Goal: Task Accomplishment & Management: Use online tool/utility

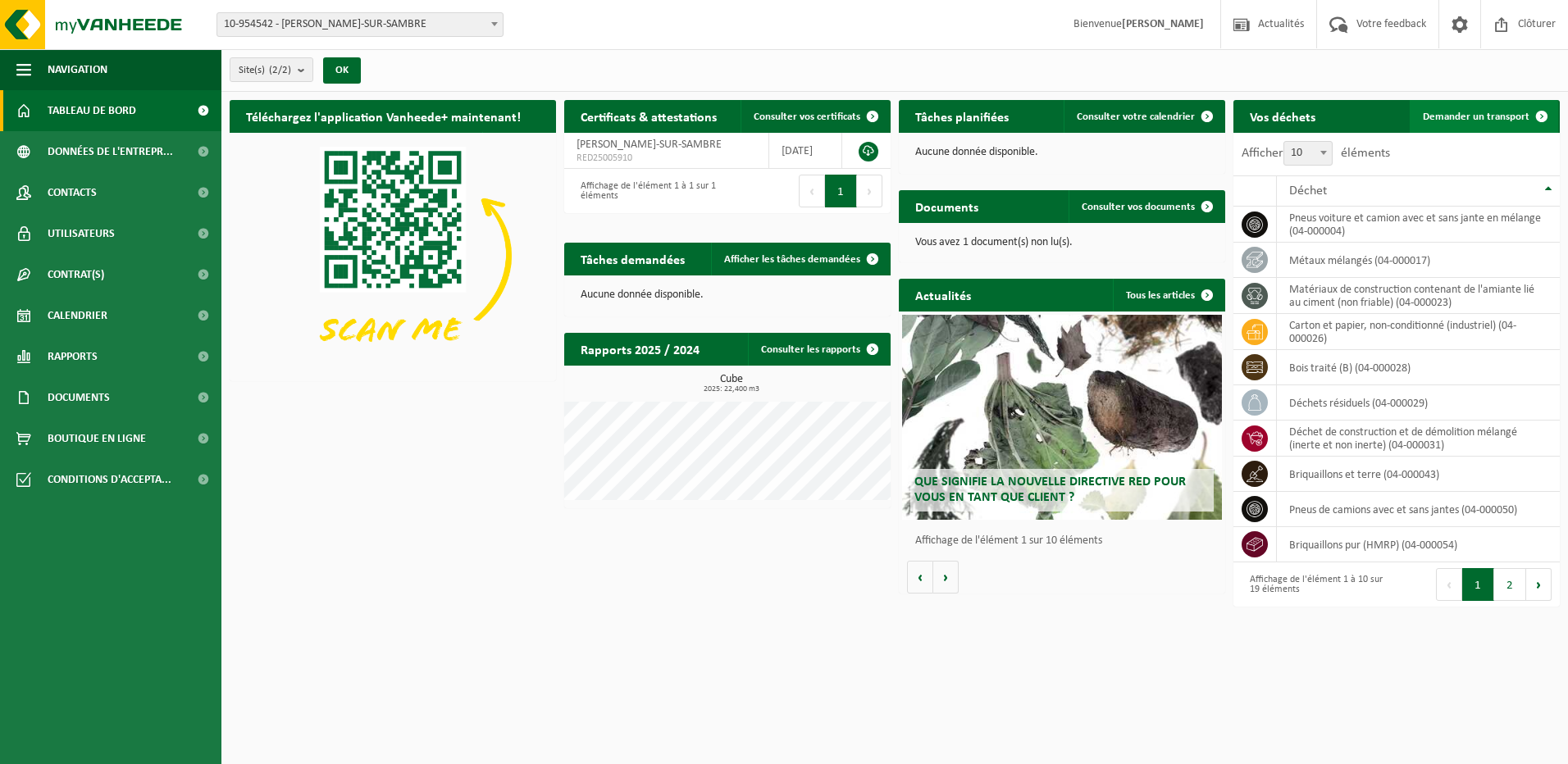
click at [1470, 116] on span "Demander un transport" at bounding box center [1476, 116] width 106 height 11
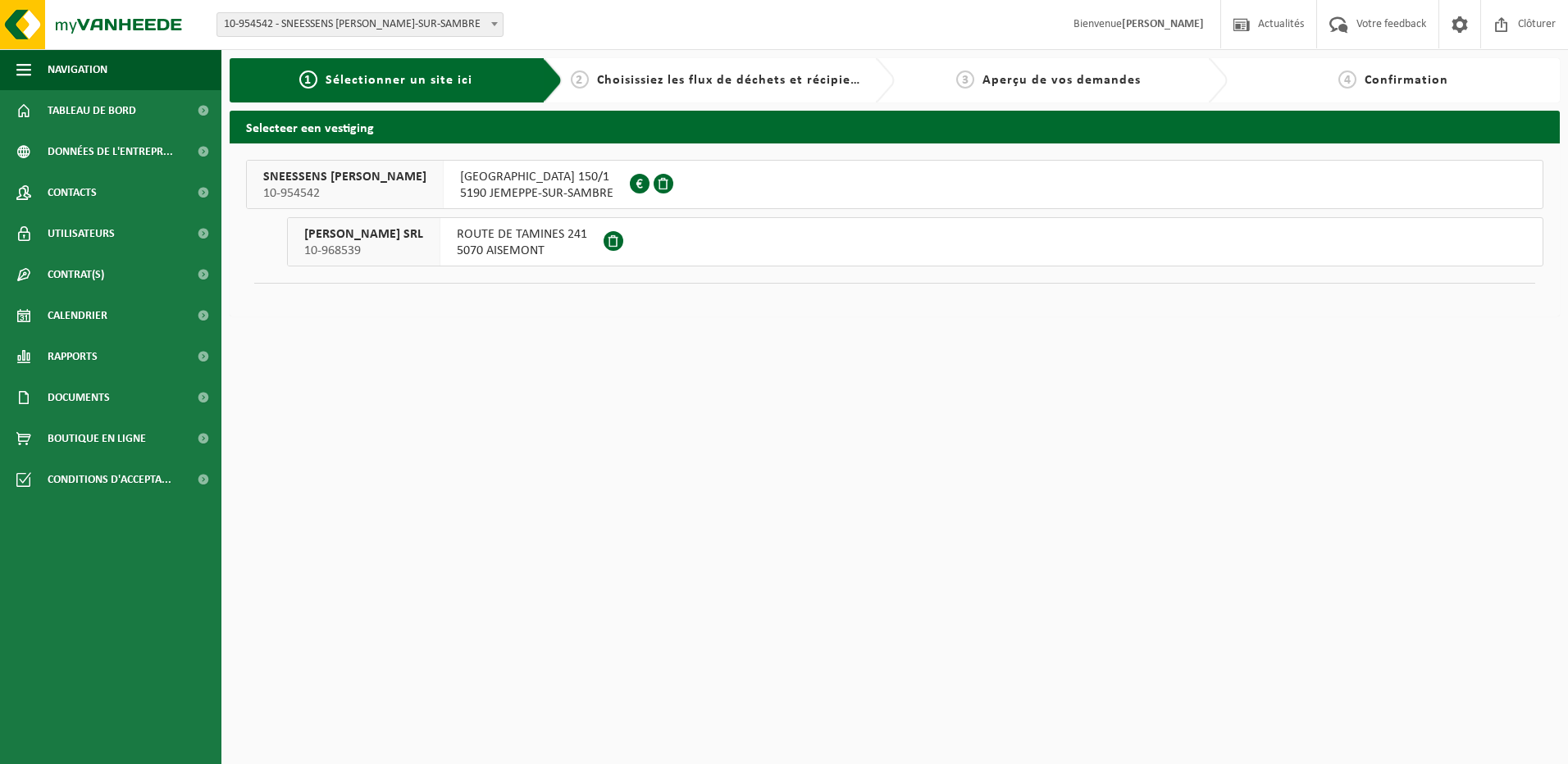
click at [554, 241] on span "ROUTE DE TAMINES 241" at bounding box center [522, 234] width 130 height 17
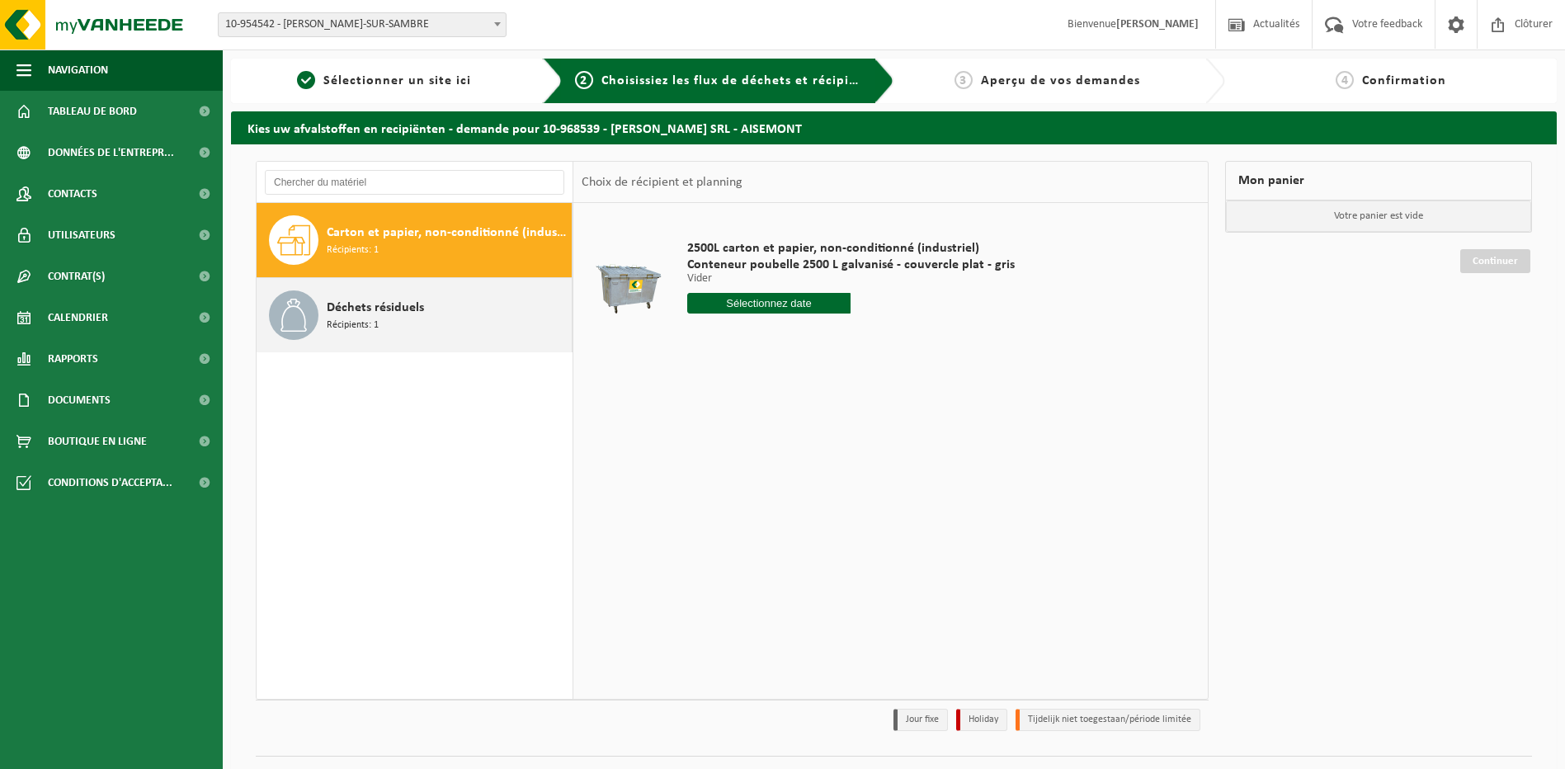
click at [368, 313] on span "Déchets résiduels" at bounding box center [375, 308] width 97 height 20
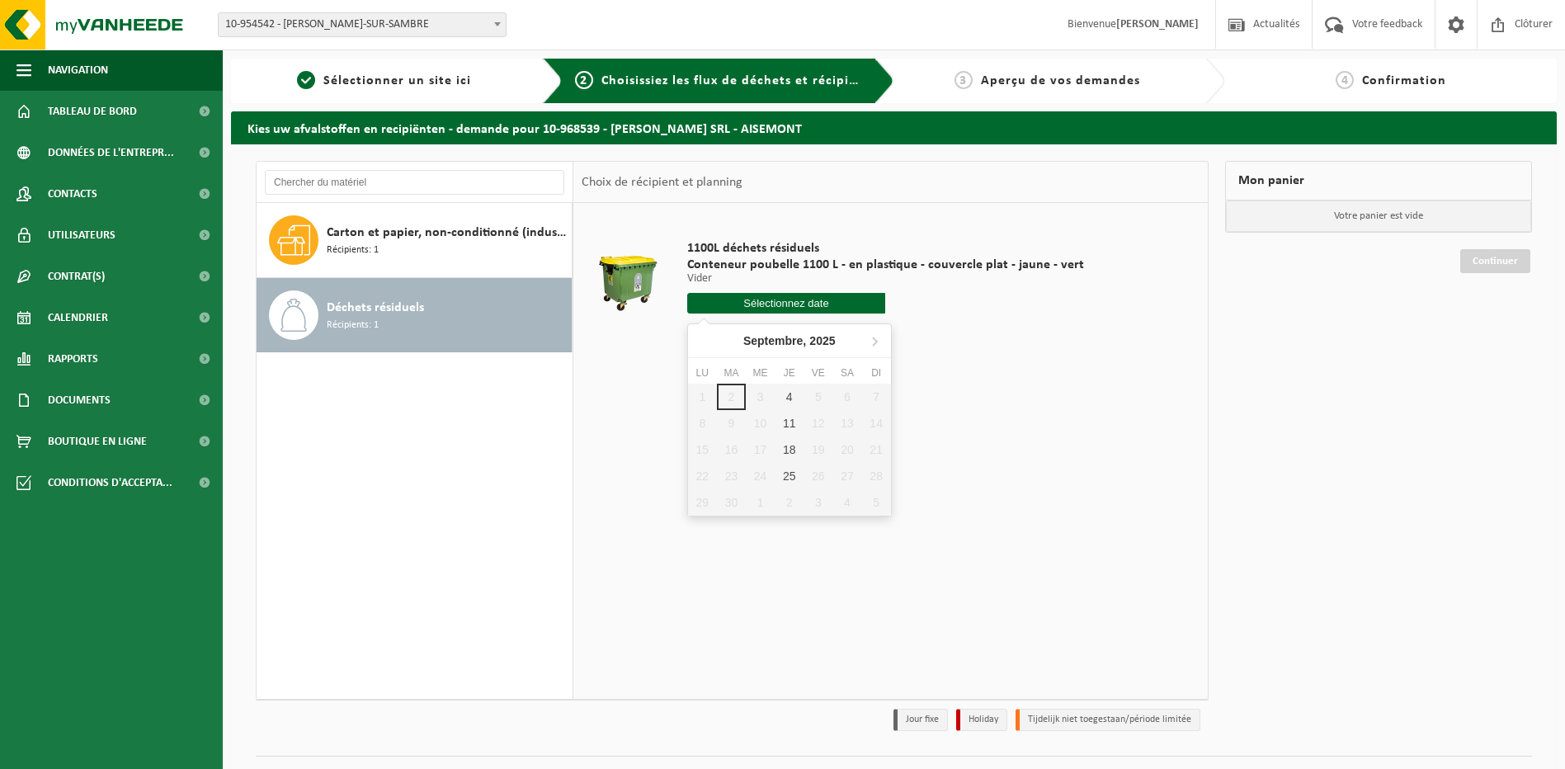
click at [780, 302] on input "text" at bounding box center [786, 303] width 199 height 21
click at [790, 390] on div "4" at bounding box center [789, 397] width 29 height 26
type input "à partir de 2025-09-04"
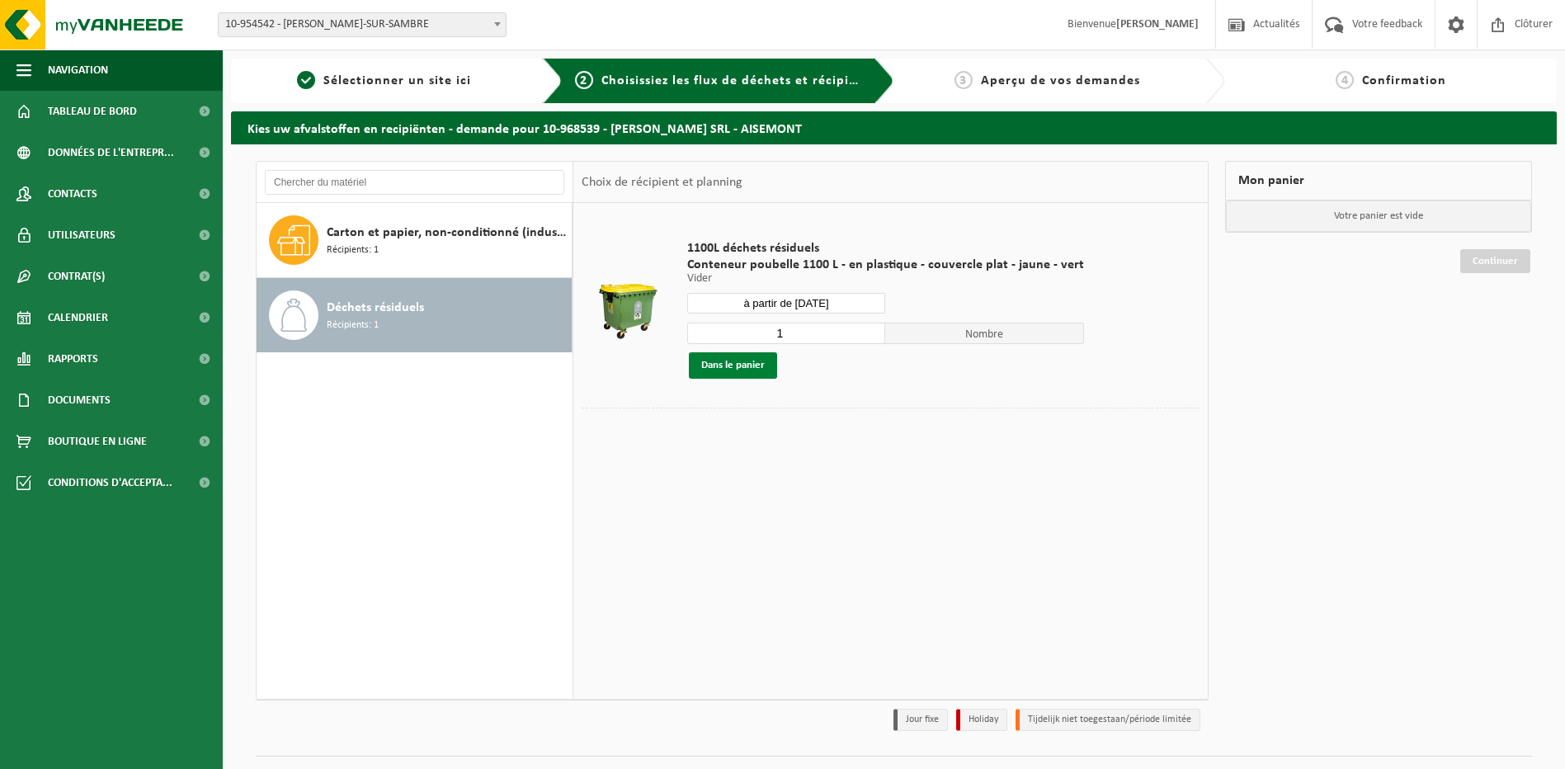
click at [730, 364] on button "Dans le panier" at bounding box center [733, 365] width 88 height 26
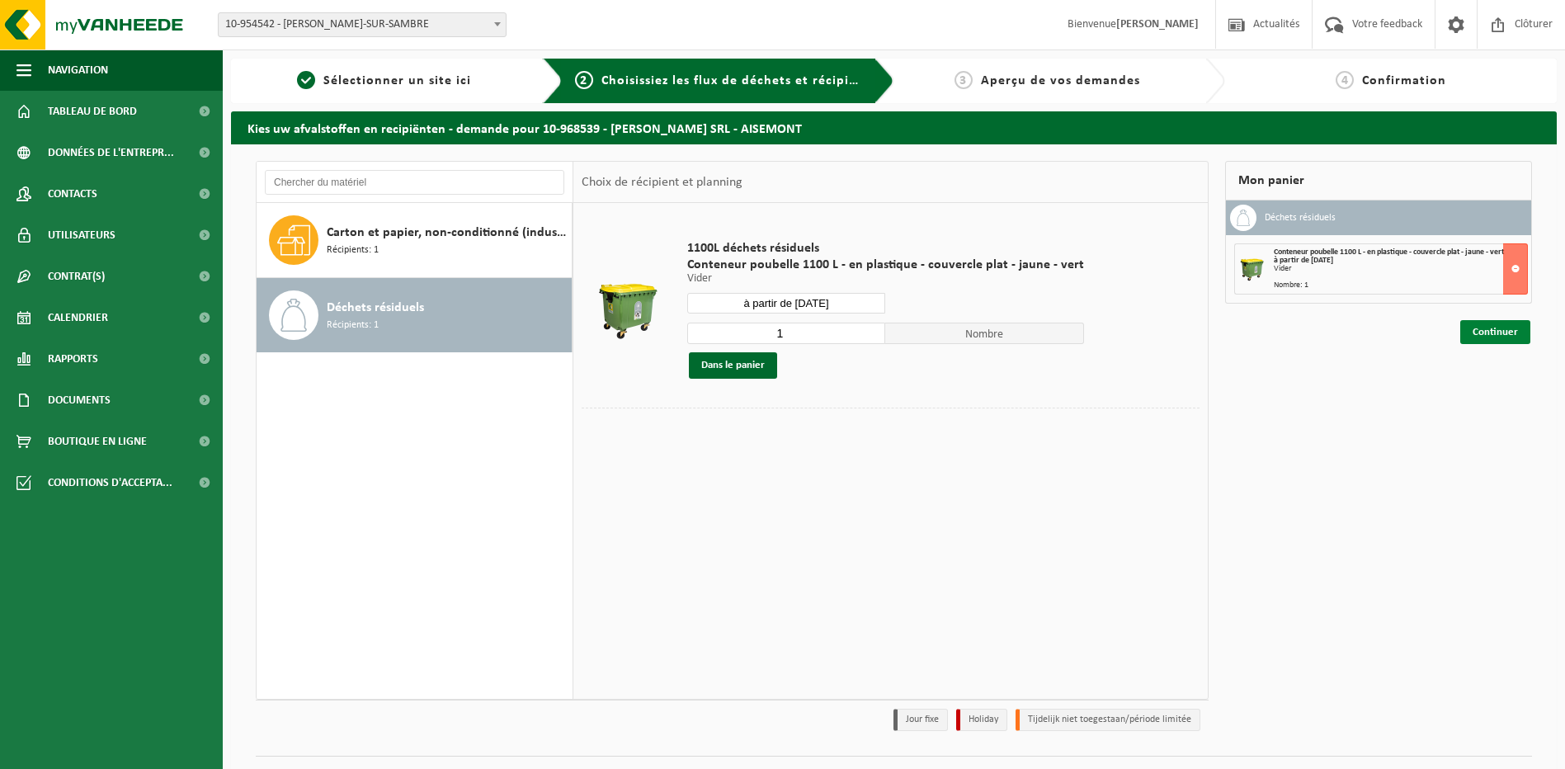
click at [1493, 331] on link "Continuer" at bounding box center [1495, 332] width 70 height 24
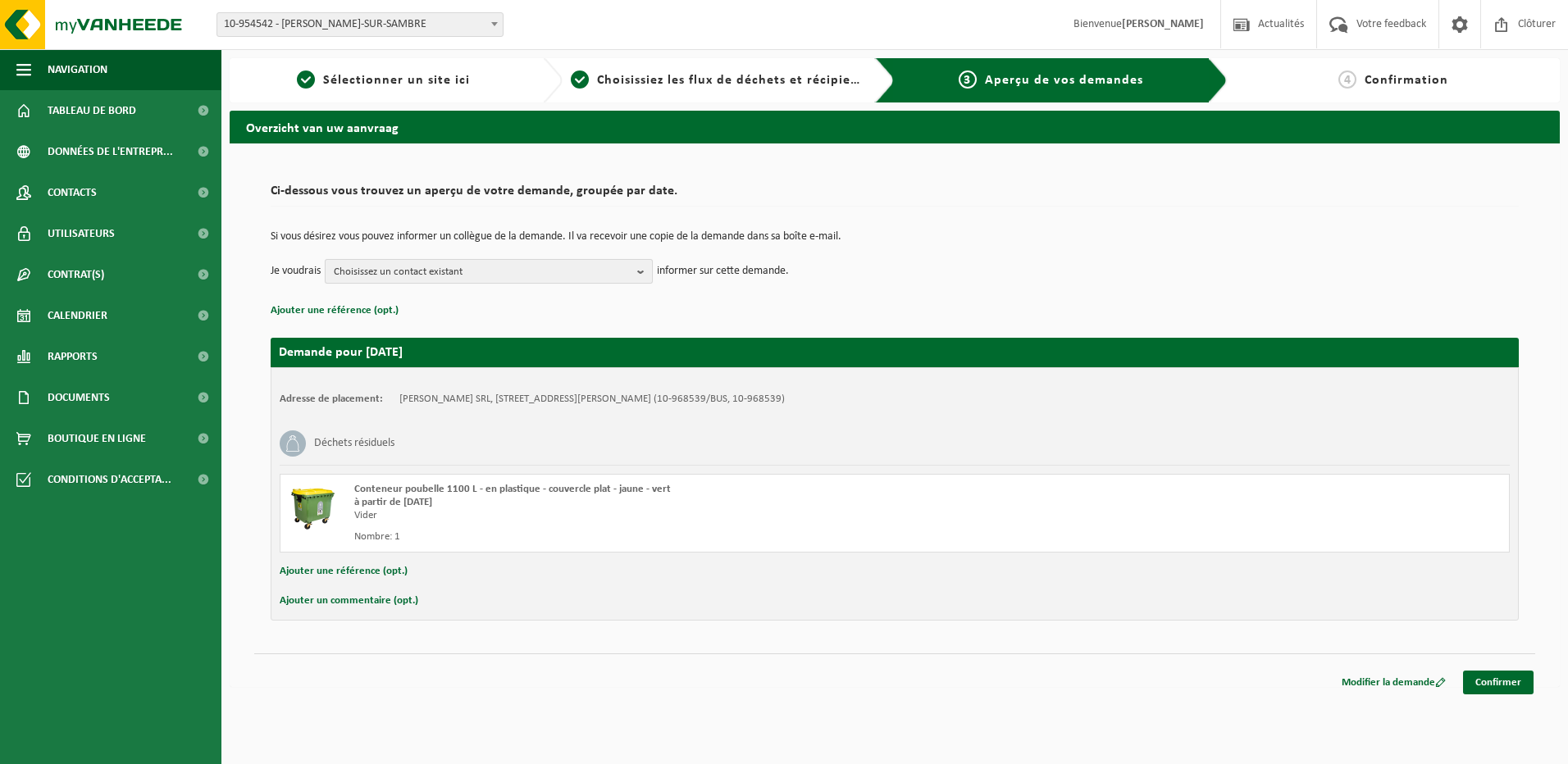
click at [641, 270] on b "button" at bounding box center [644, 271] width 15 height 23
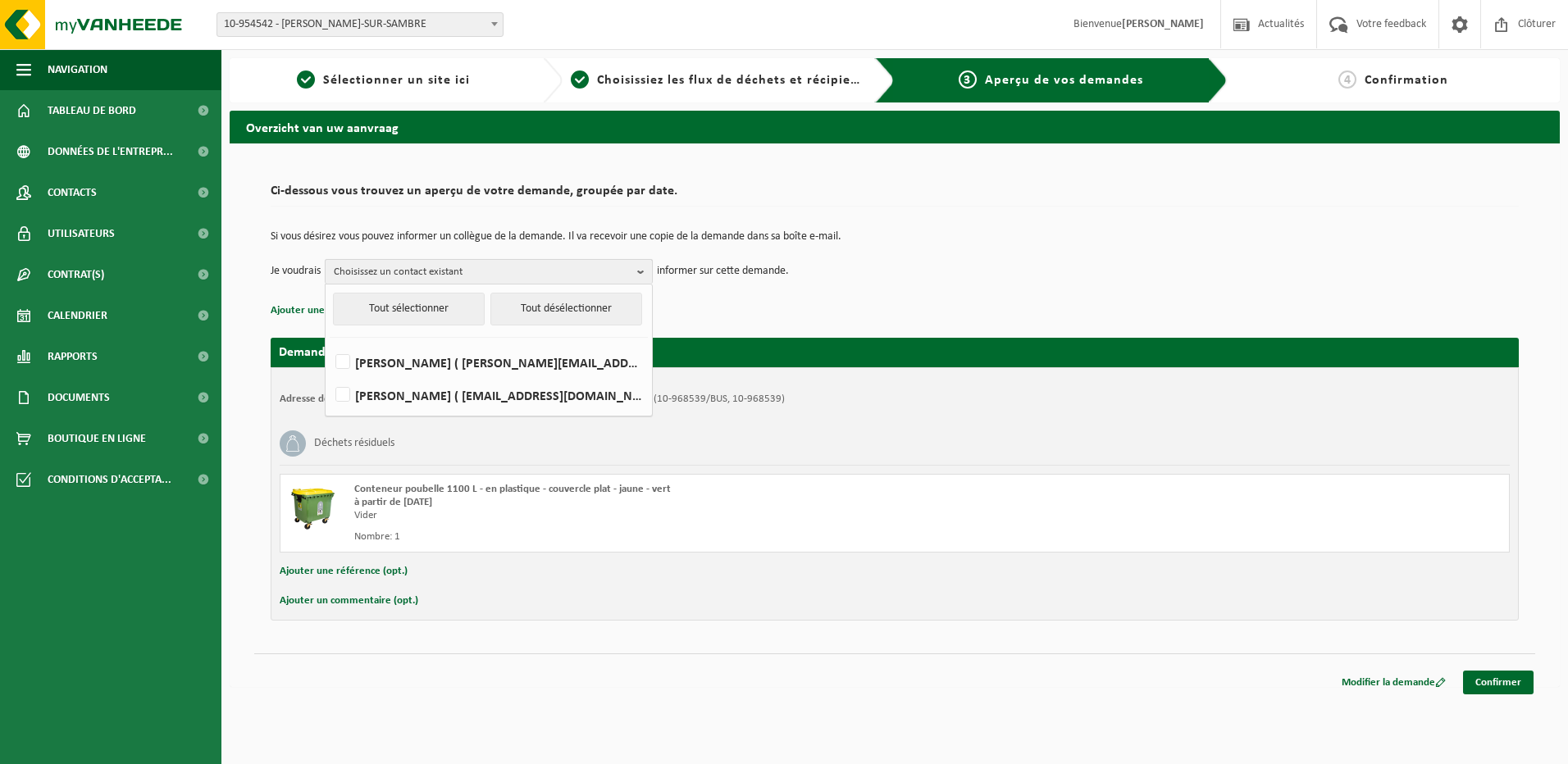
click at [641, 270] on b "button" at bounding box center [644, 272] width 15 height 24
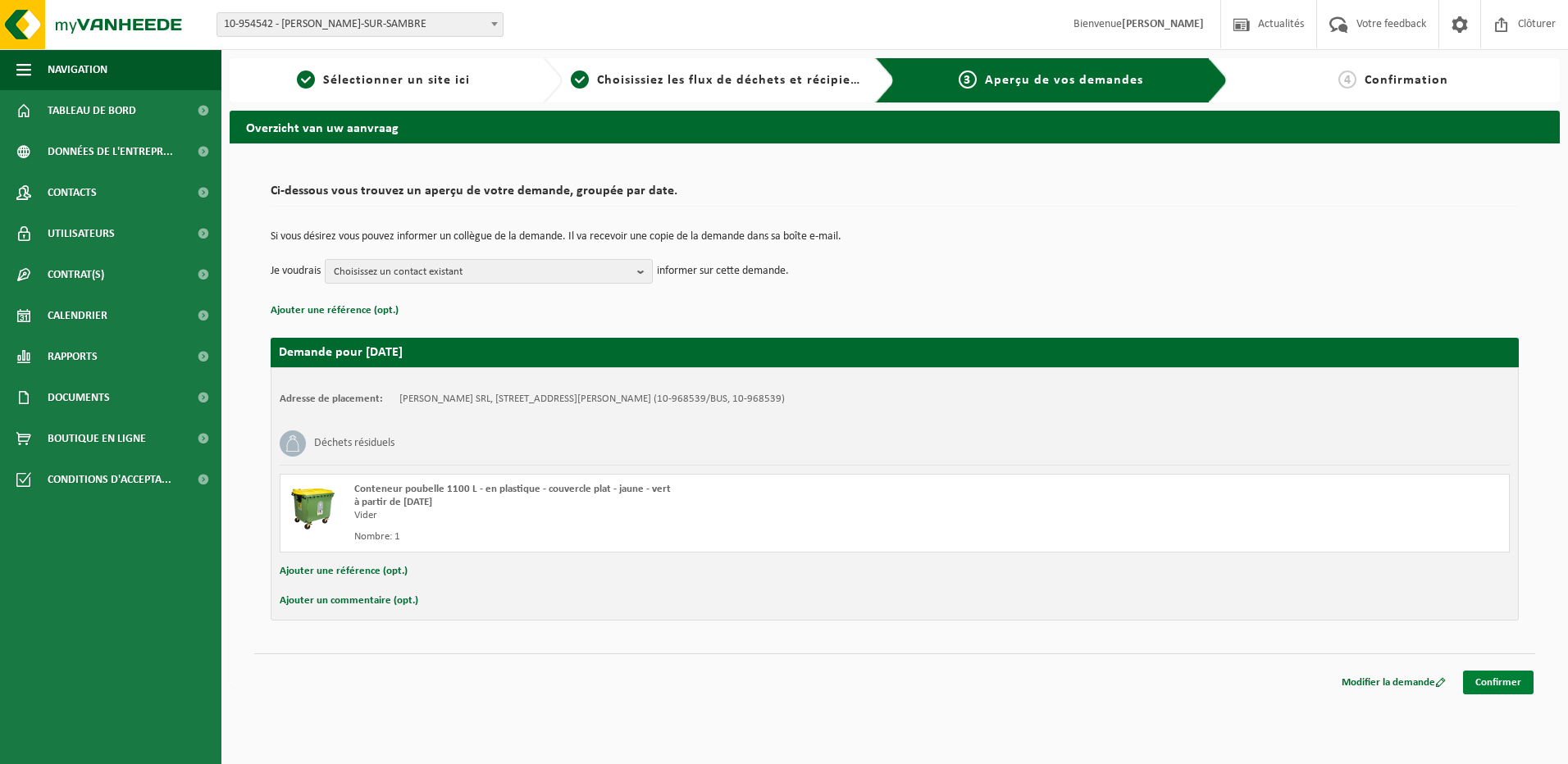
click at [1499, 682] on link "Confirmer" at bounding box center [1497, 683] width 71 height 24
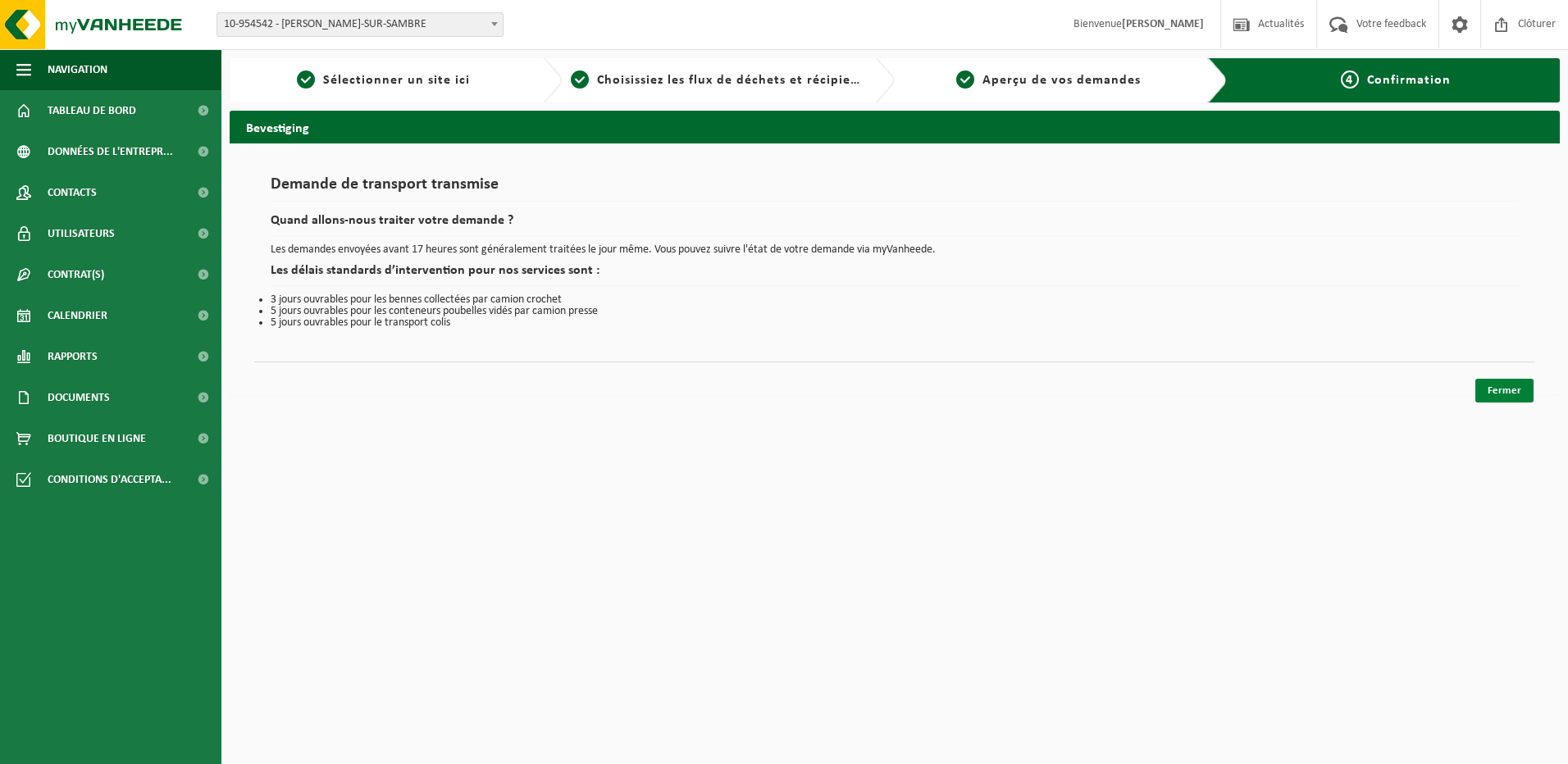
click at [1511, 389] on link "Fermer" at bounding box center [1503, 390] width 59 height 24
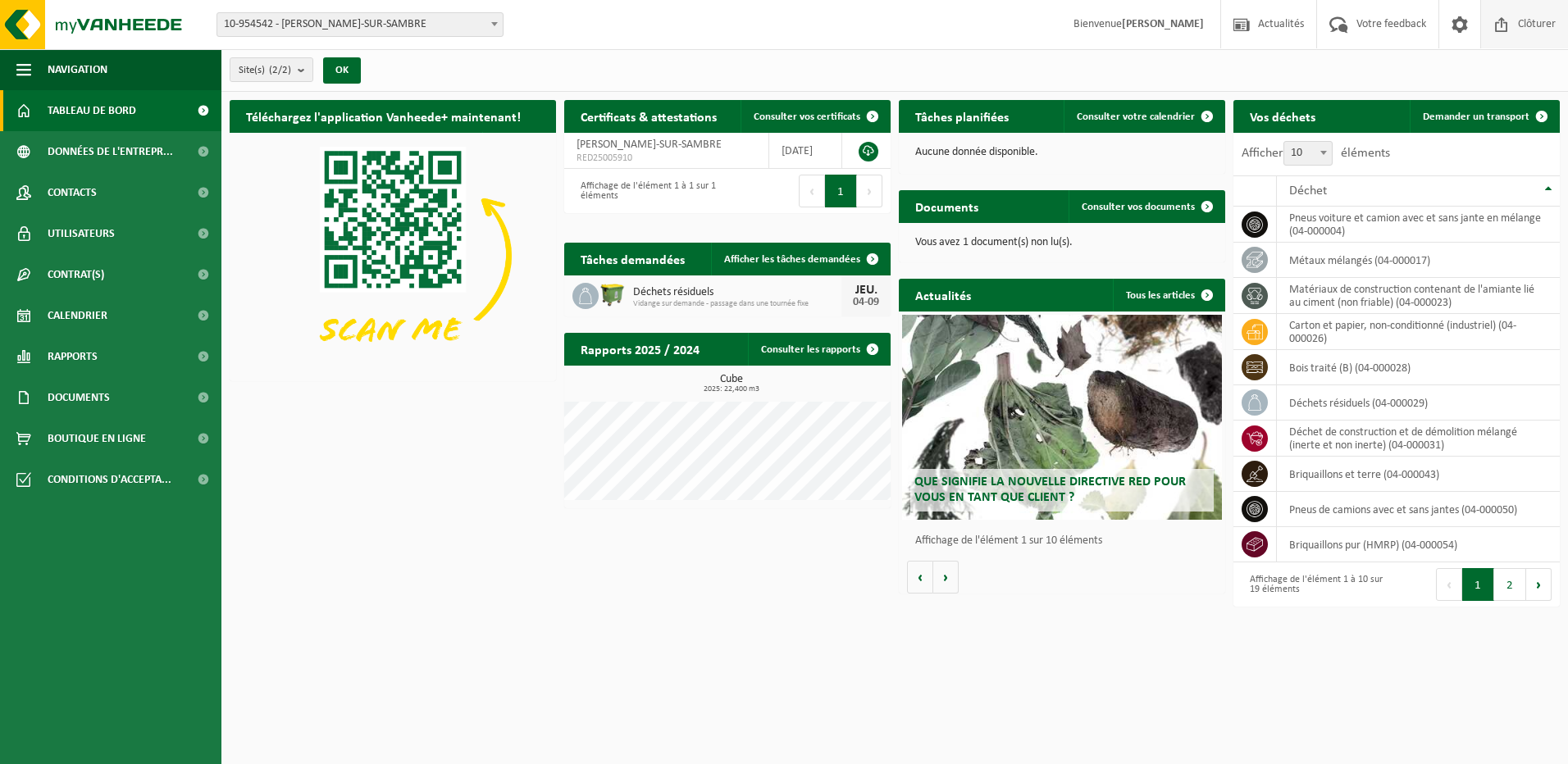
click at [1526, 22] on span "Clôturer" at bounding box center [1536, 24] width 46 height 49
